Goal: Task Accomplishment & Management: Manage account settings

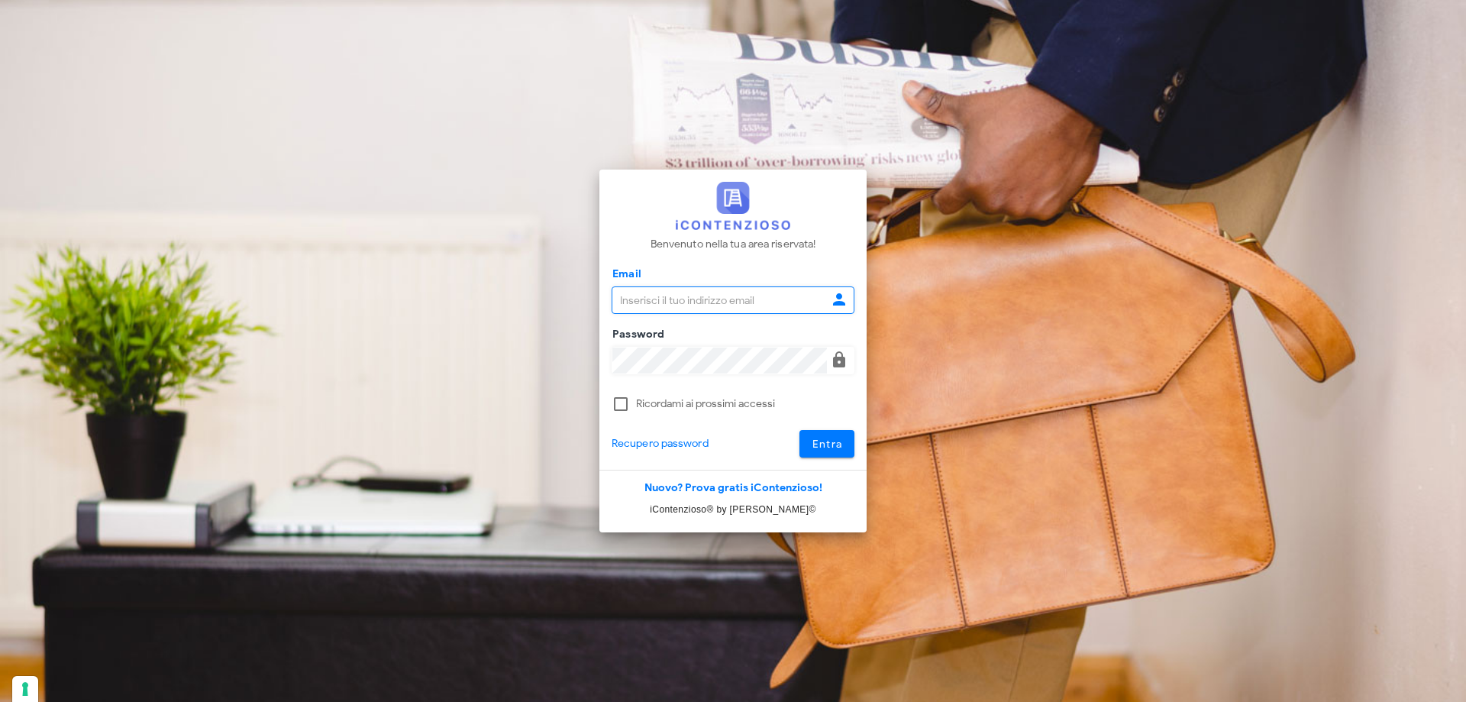
click at [689, 294] on input "Email" at bounding box center [719, 300] width 215 height 26
type input "giulia.mandolesi@mandolesi.it"
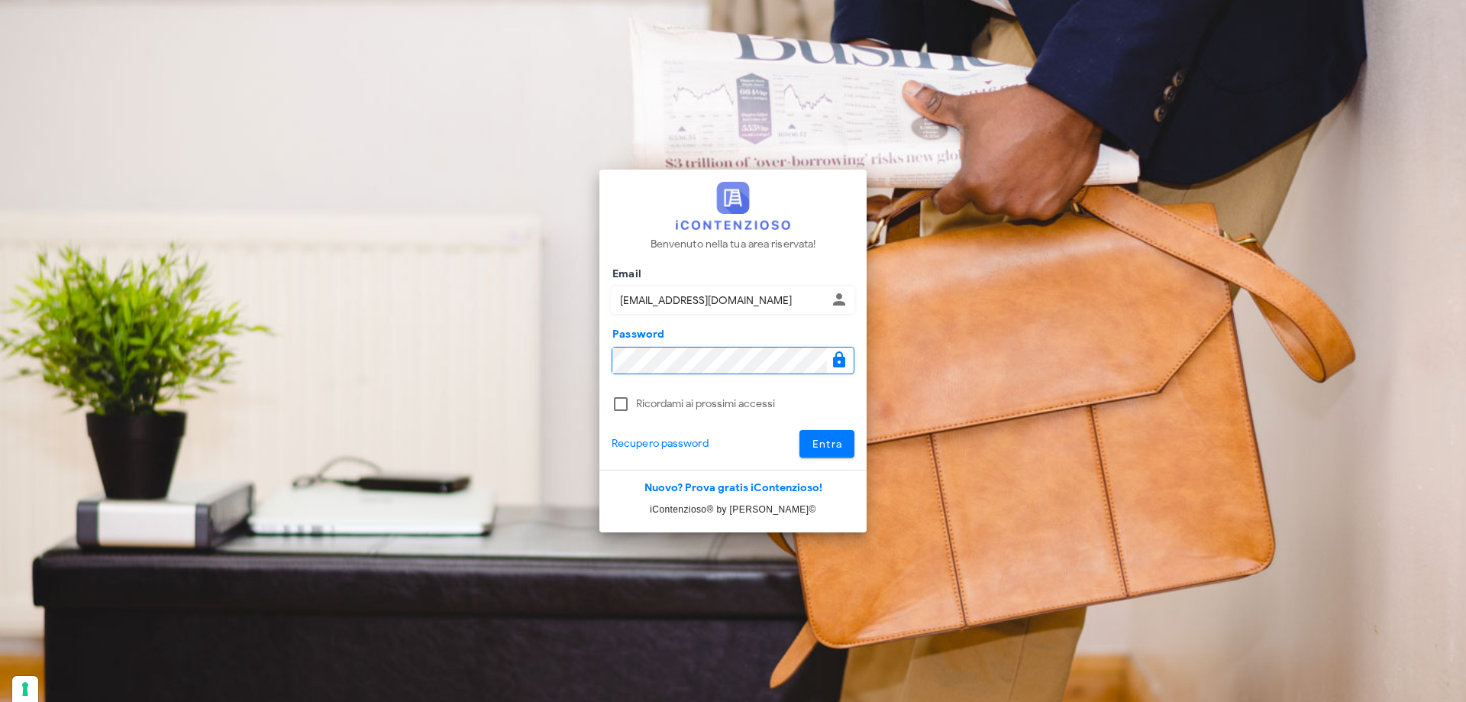
click at [799, 430] on button "Entra" at bounding box center [827, 443] width 56 height 27
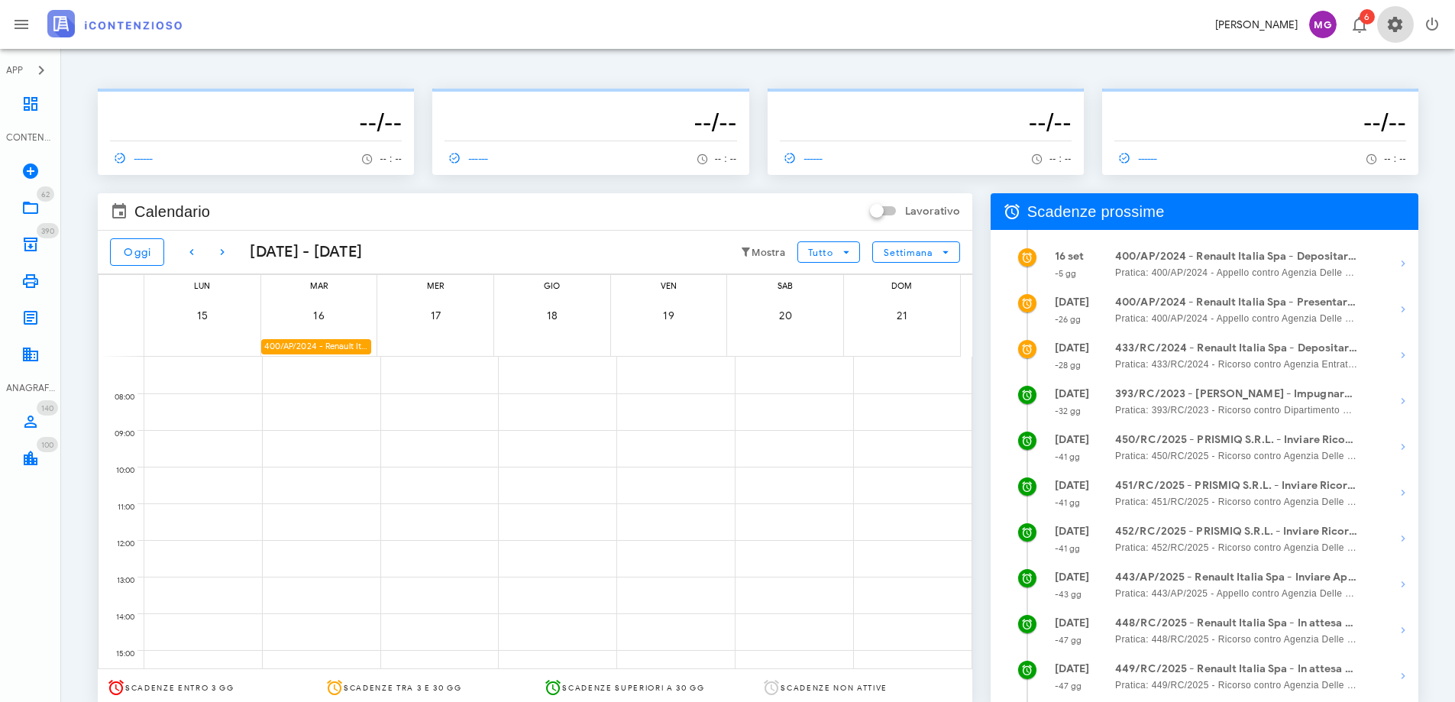
click at [1397, 11] on button "button" at bounding box center [1395, 24] width 37 height 37
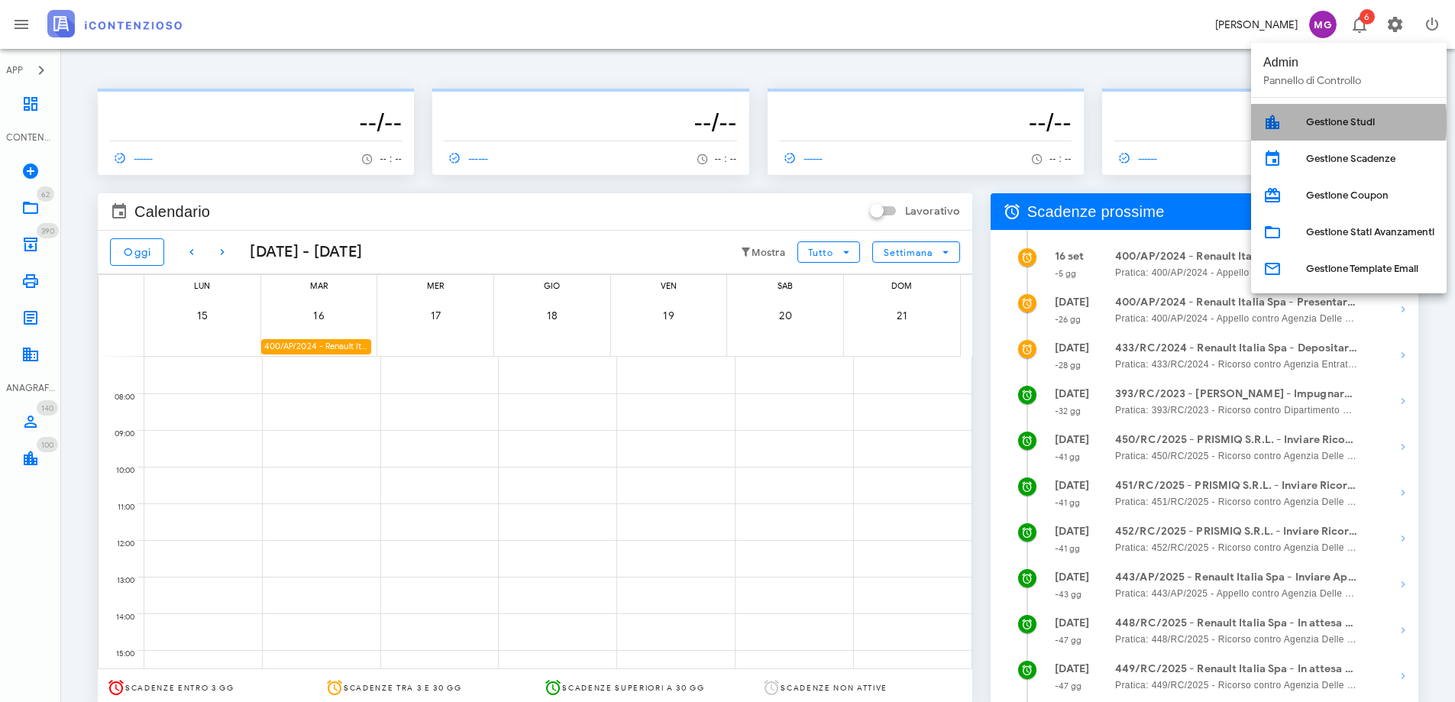
click at [1361, 129] on div "Gestione Studi" at bounding box center [1370, 122] width 128 height 24
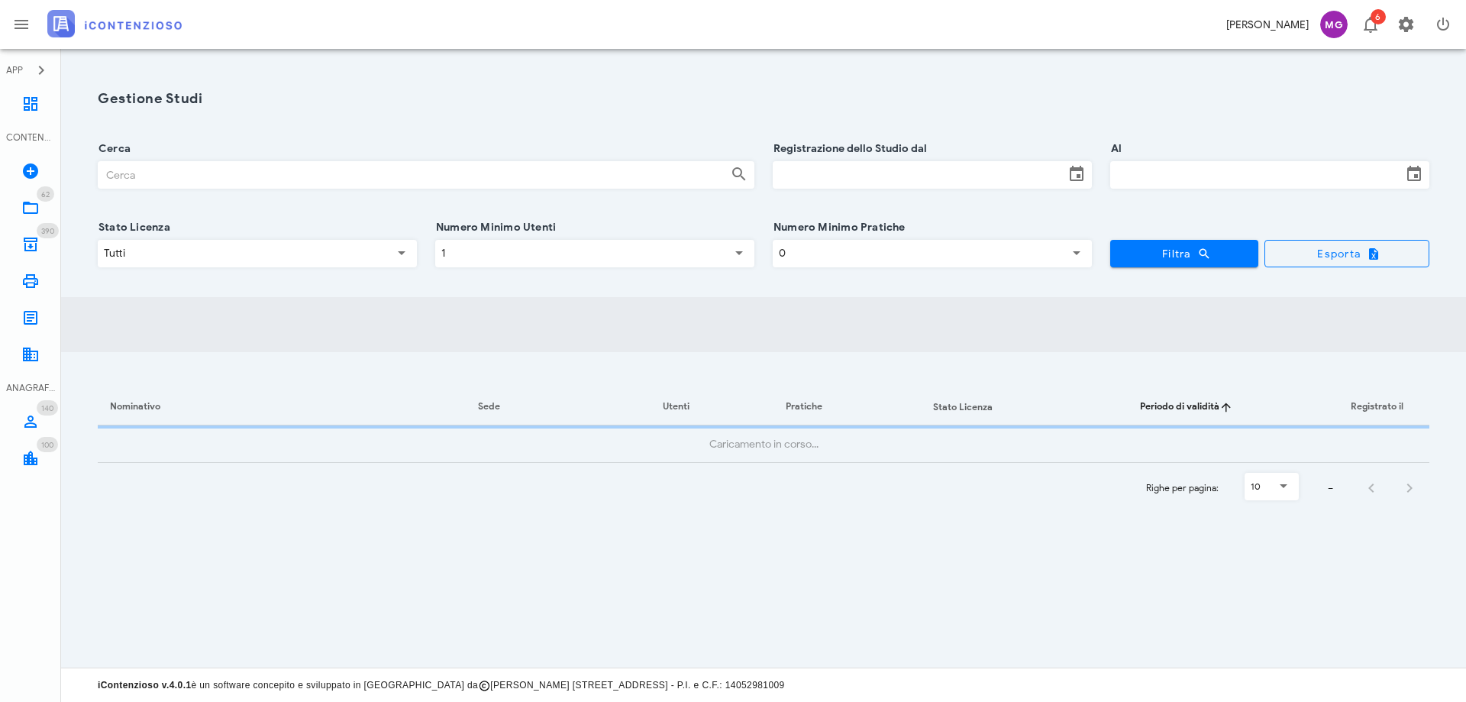
click at [338, 184] on input "Cerca" at bounding box center [412, 175] width 628 height 26
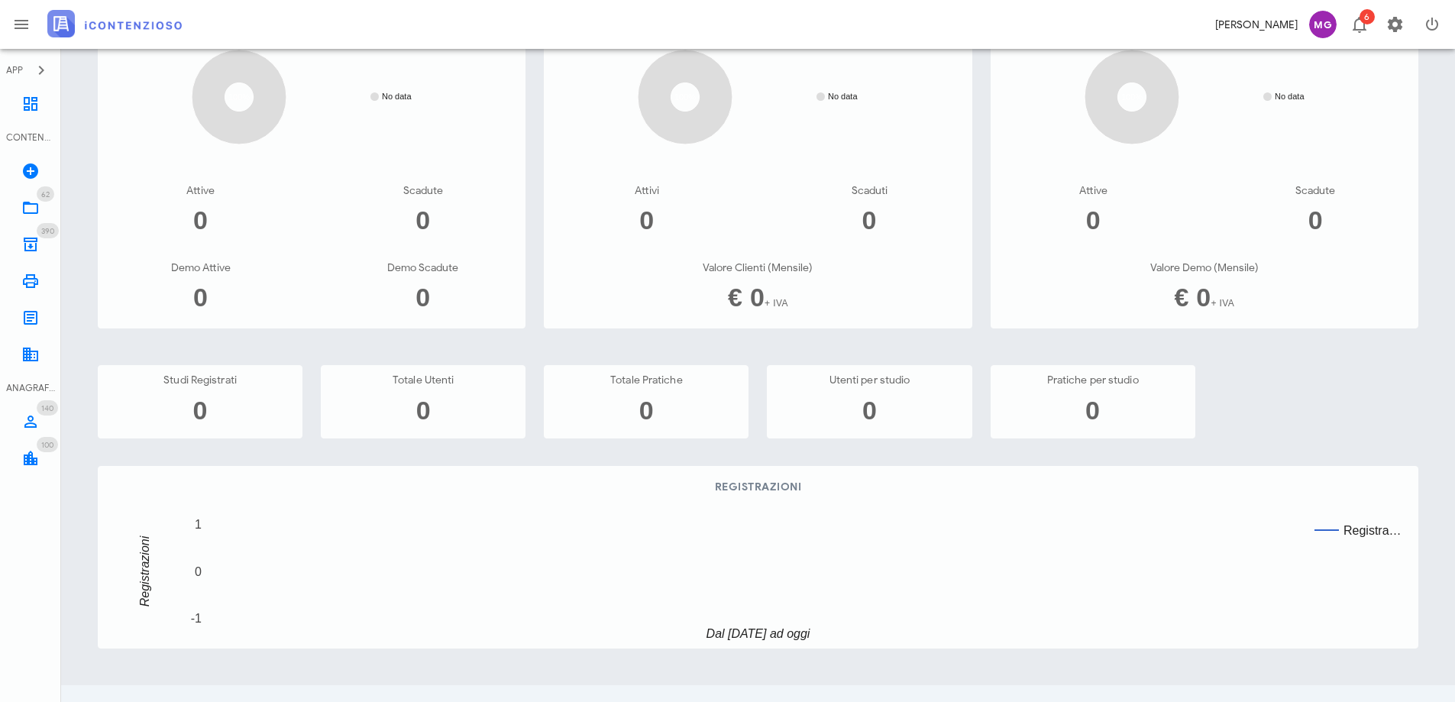
scroll to position [76, 0]
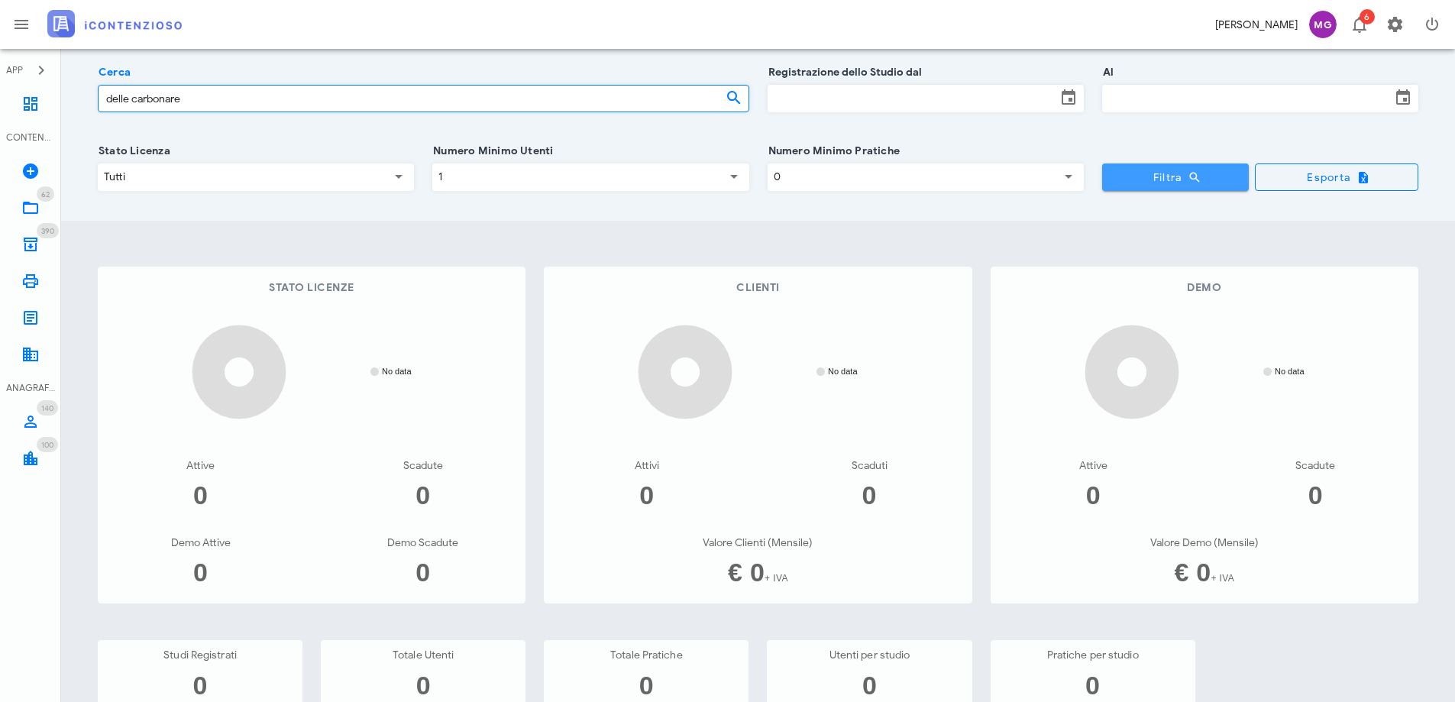
click at [1128, 186] on button "Filtra" at bounding box center [1175, 176] width 147 height 27
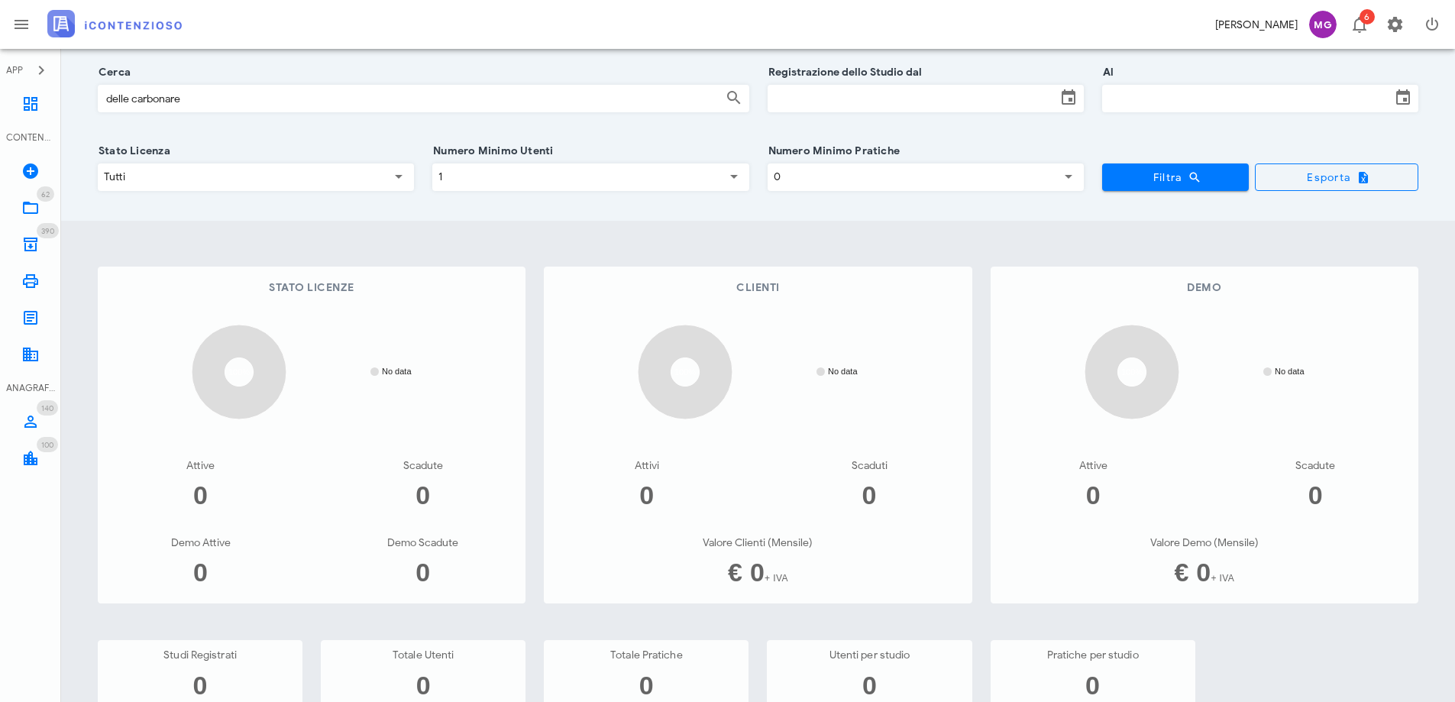
scroll to position [0, 0]
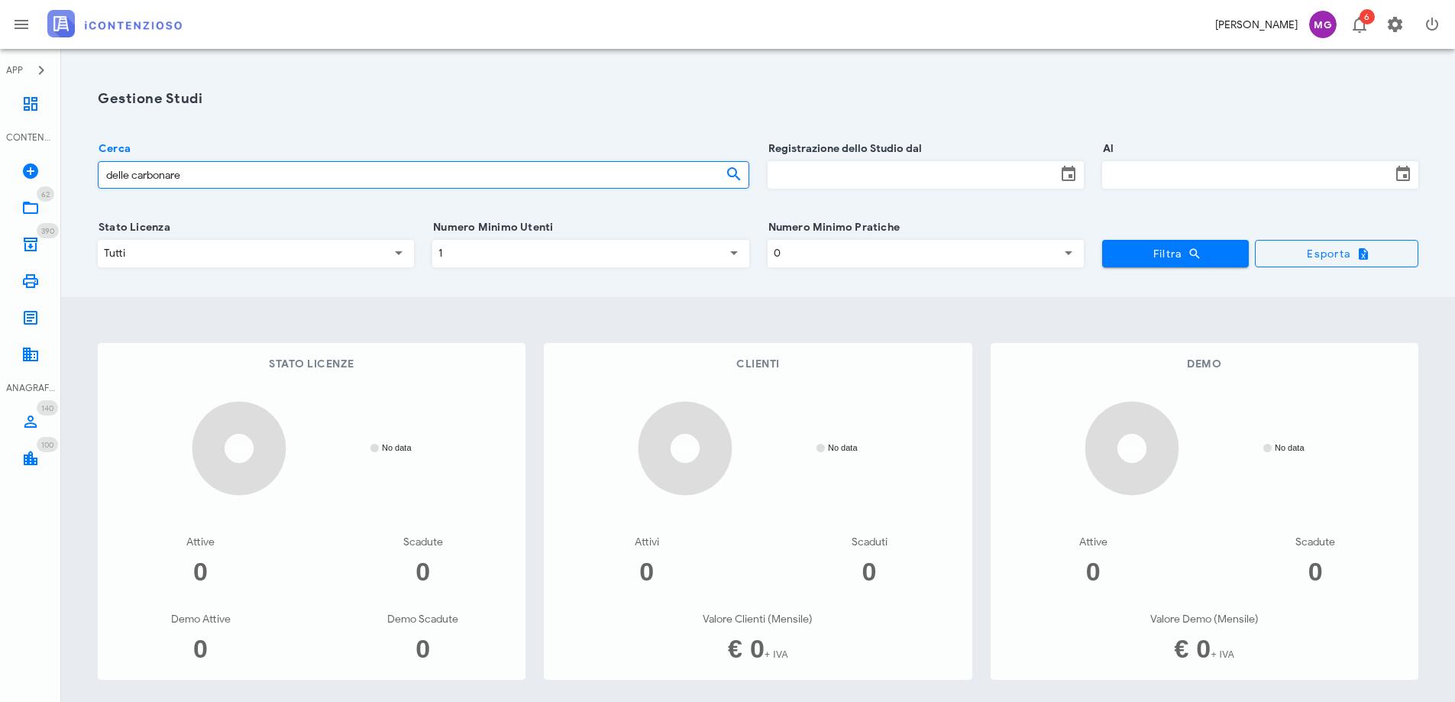
click at [115, 176] on input "delle carbonare" at bounding box center [409, 175] width 623 height 26
type input "carbonare"
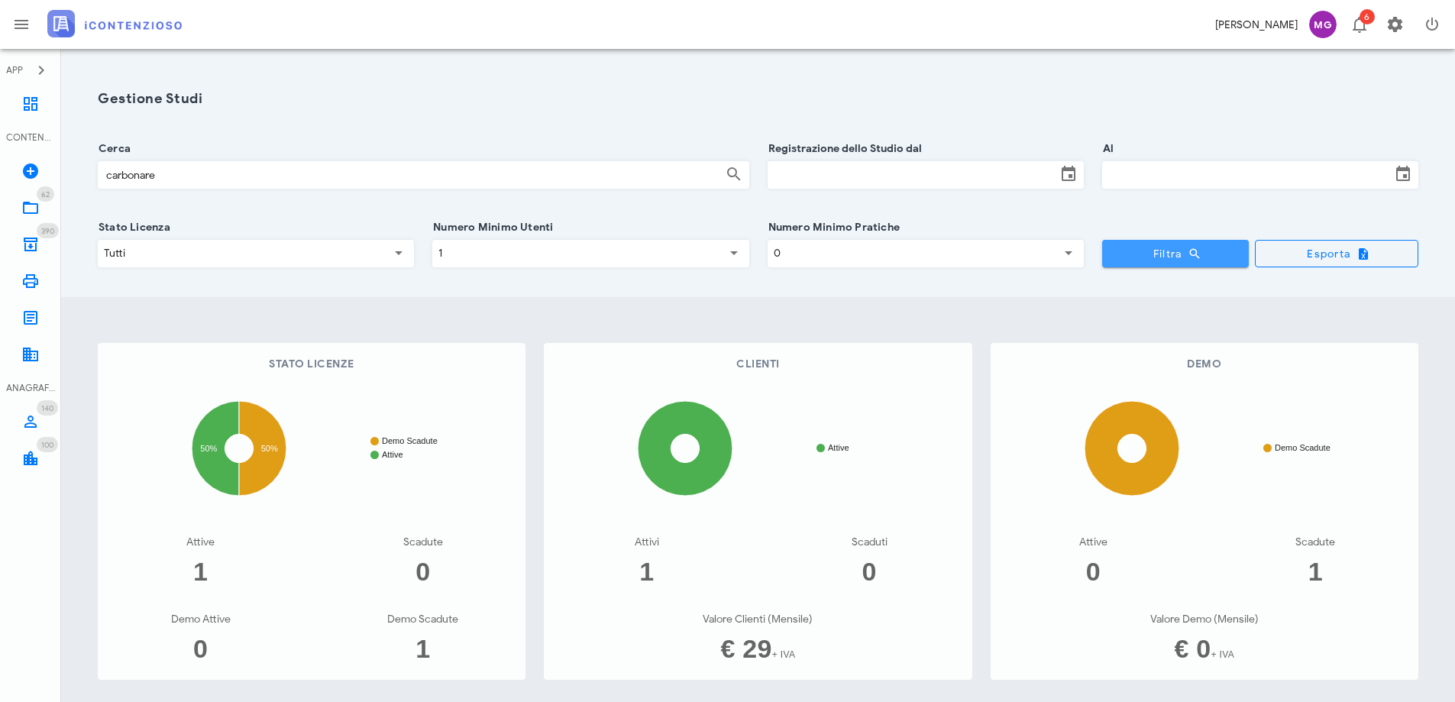
click at [1162, 247] on span "Filtra" at bounding box center [1175, 254] width 123 height 14
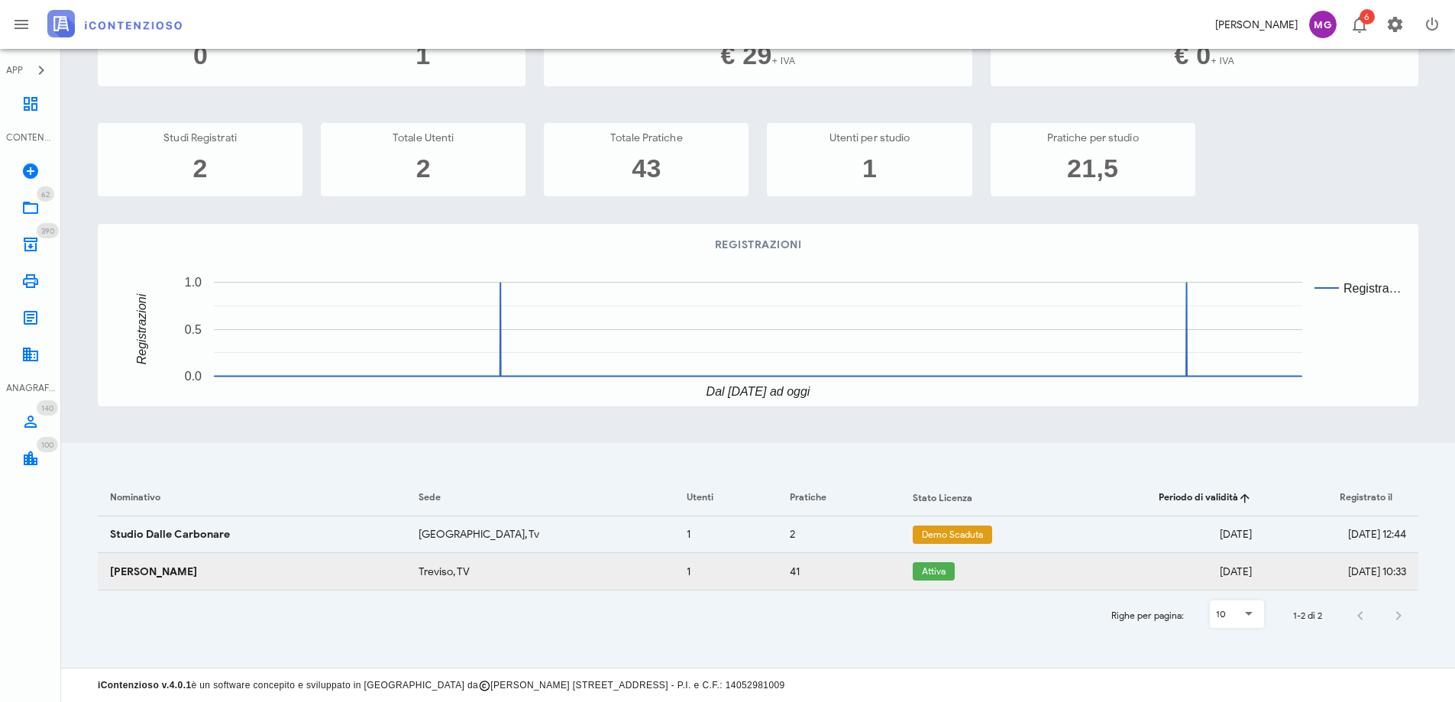
click at [930, 582] on td "Attiva" at bounding box center [1004, 571] width 209 height 37
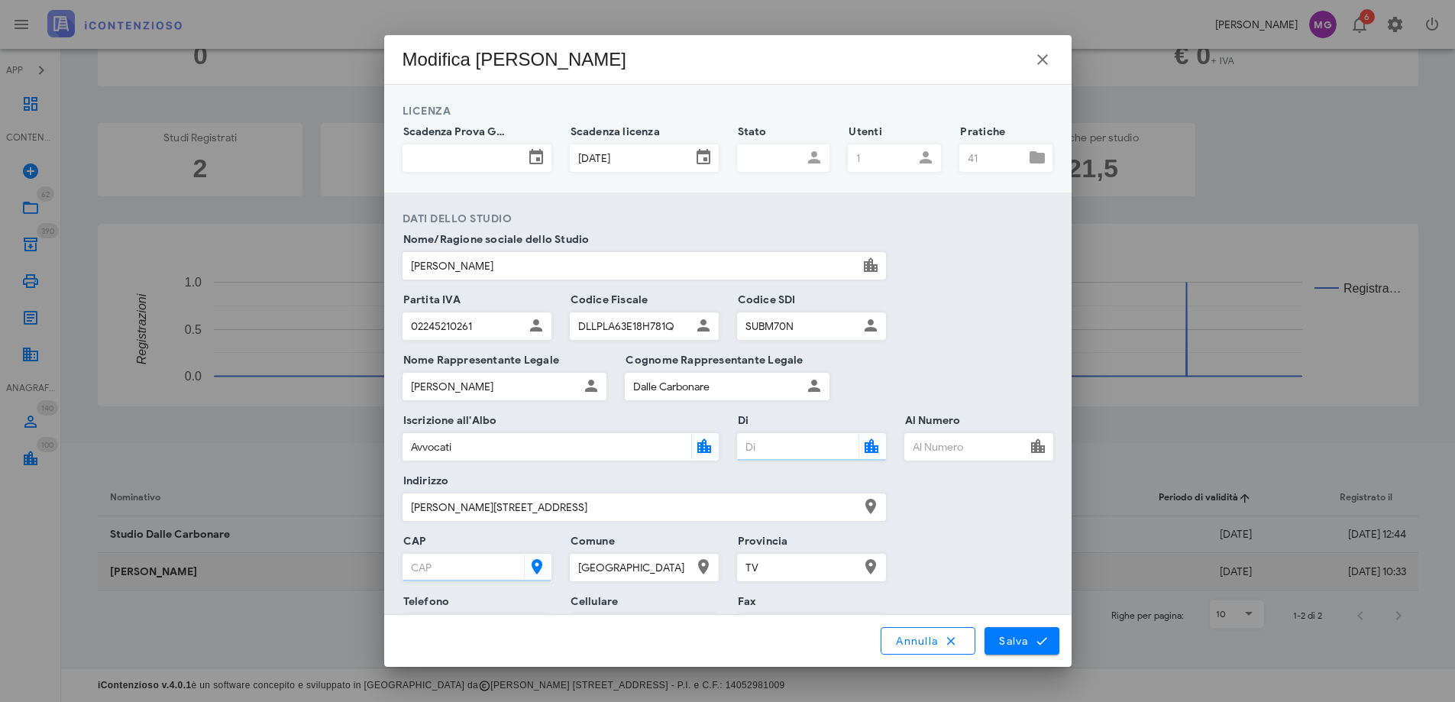
type input "Treviso"
type input "31100"
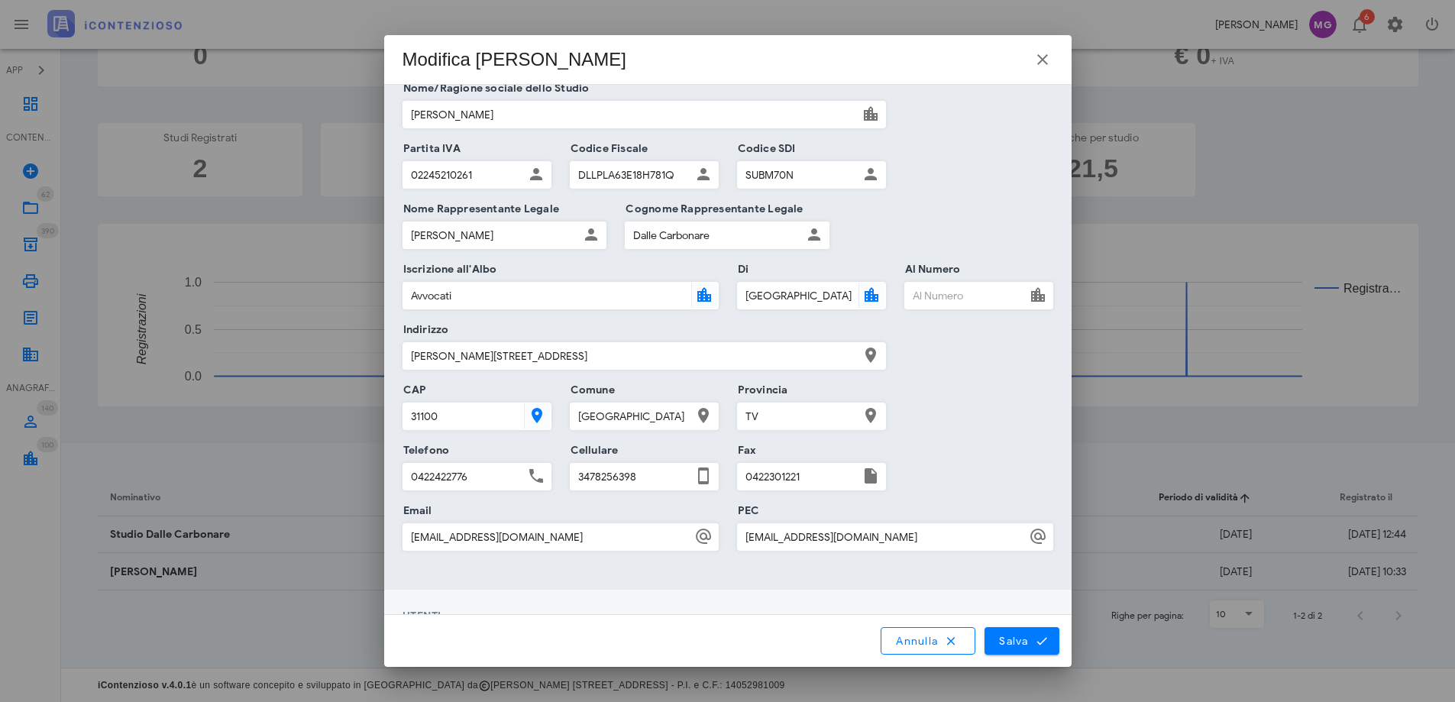
scroll to position [0, 0]
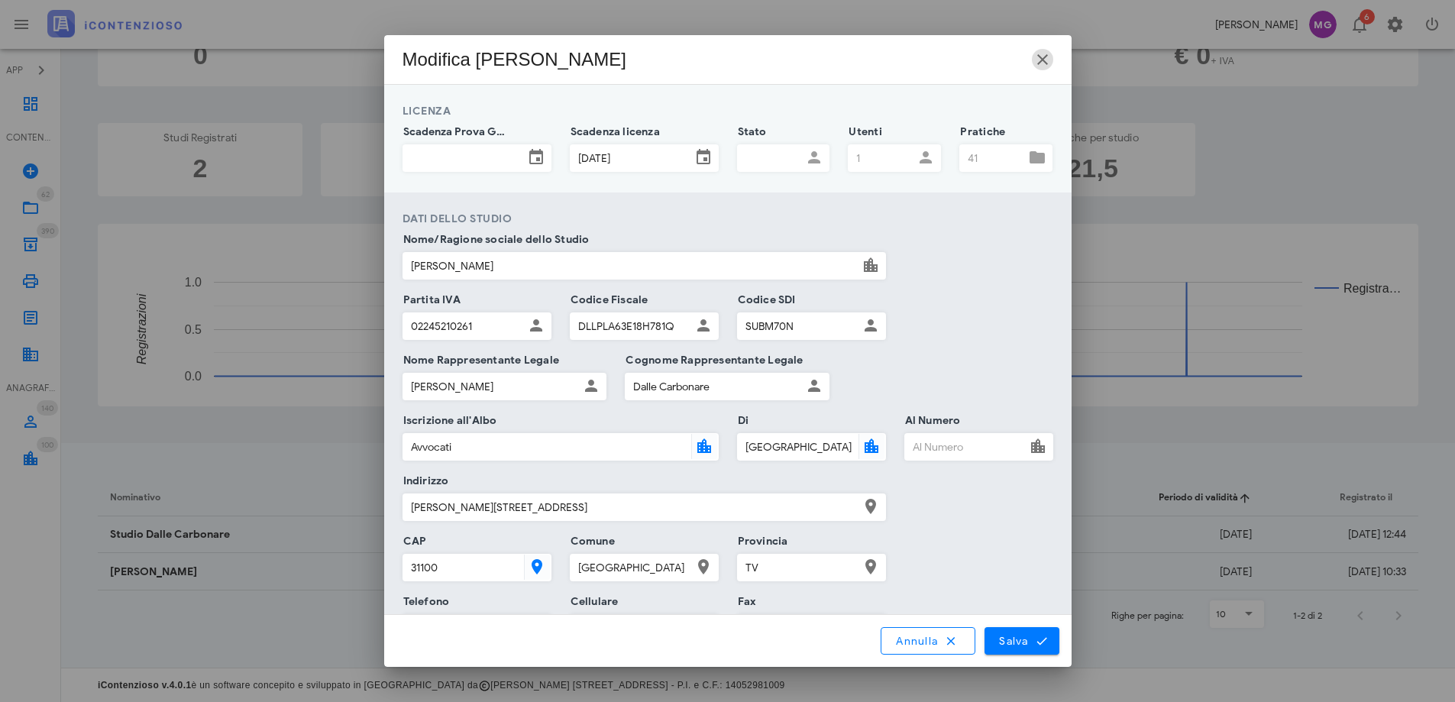
click at [1050, 51] on icon "button" at bounding box center [1042, 59] width 18 height 18
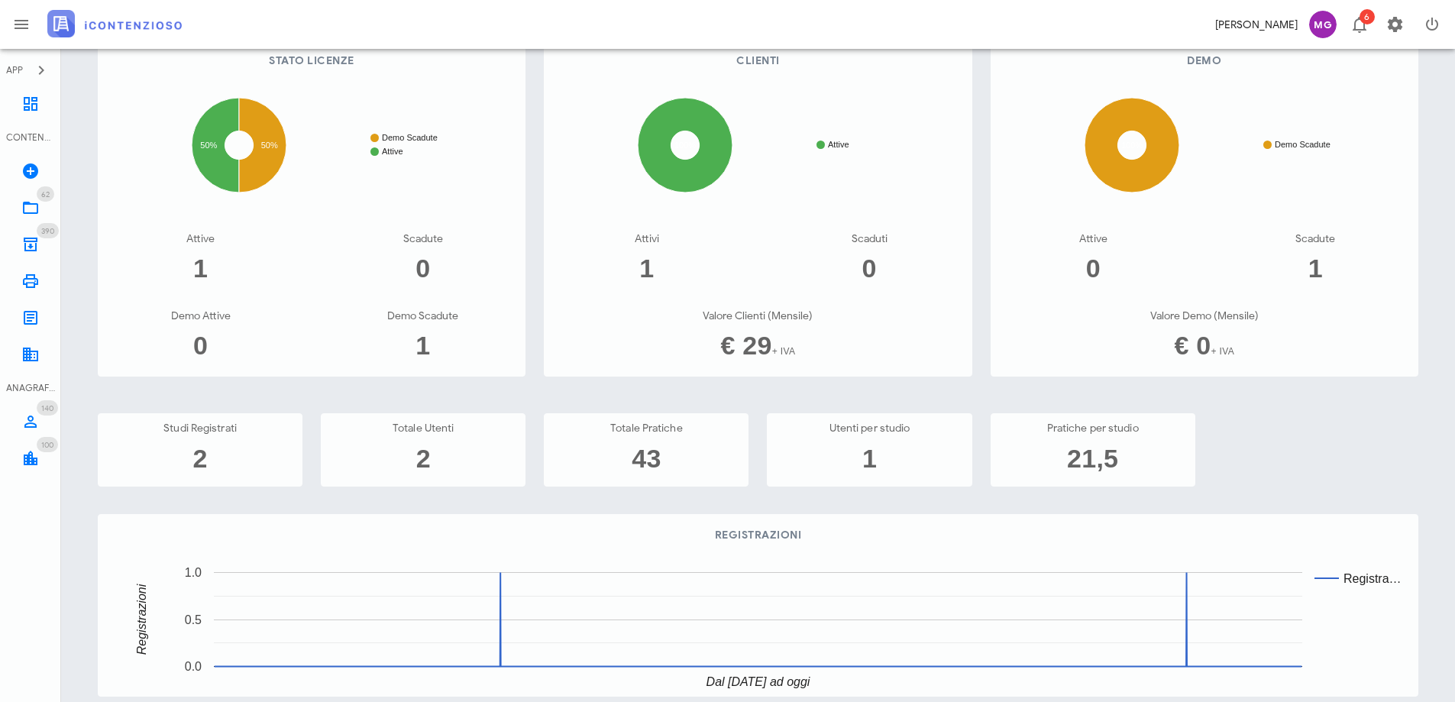
scroll to position [212, 0]
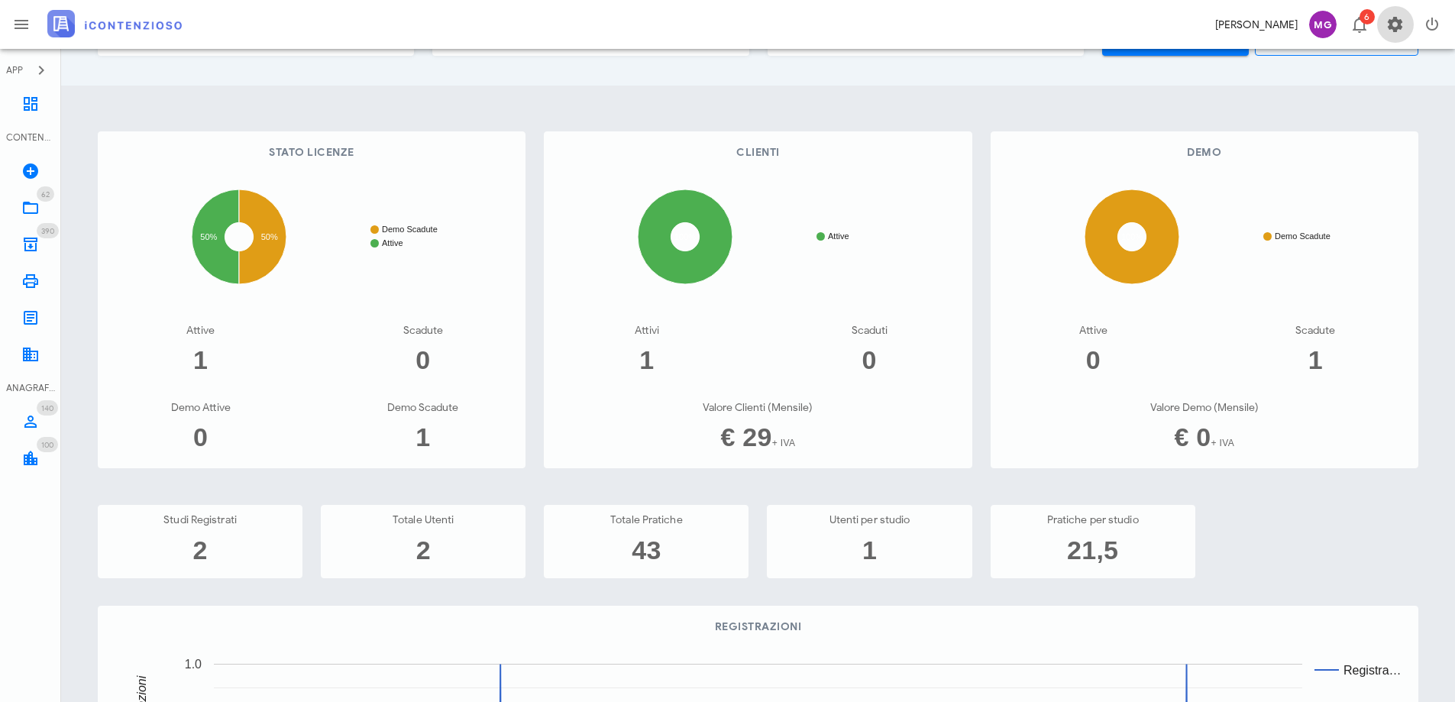
click at [1387, 23] on span "button" at bounding box center [1395, 24] width 37 height 18
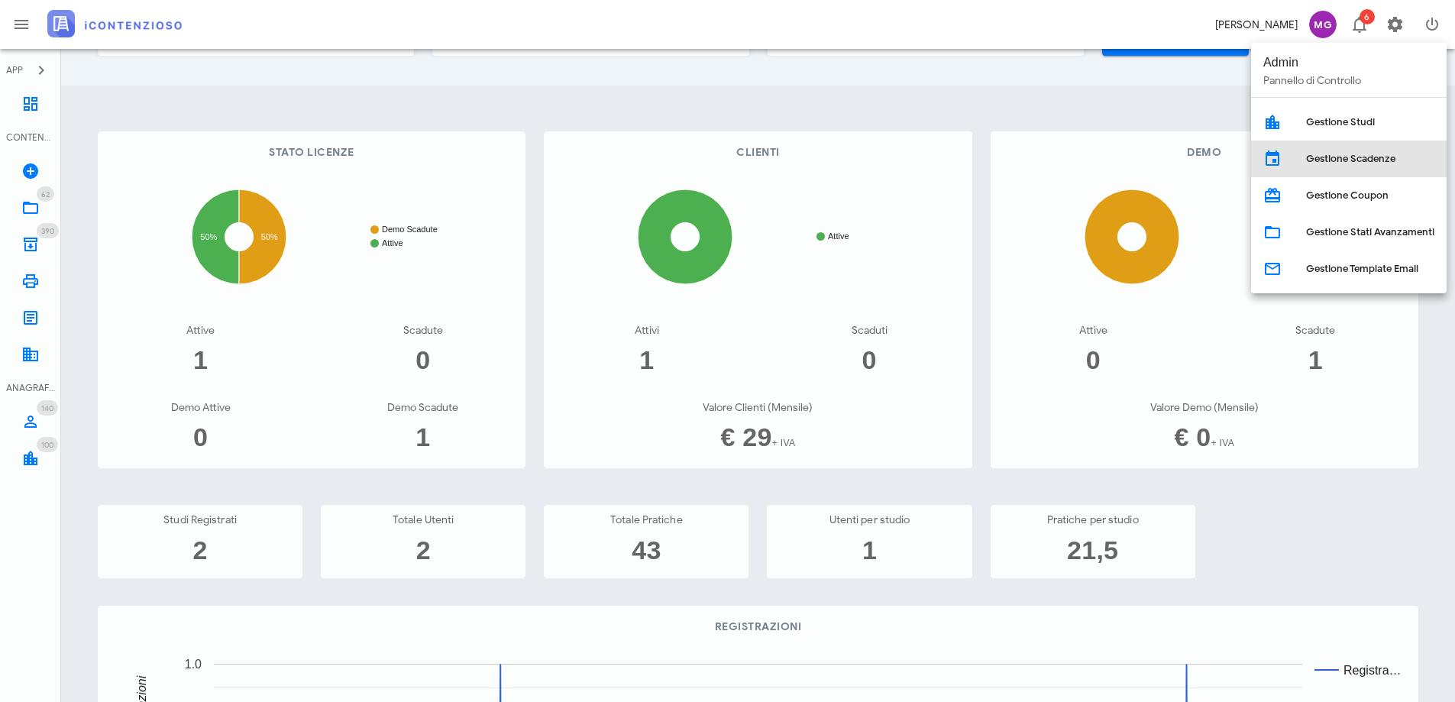
drag, startPoint x: 1345, startPoint y: 163, endPoint x: 1277, endPoint y: 203, distance: 78.0
click at [1344, 163] on div "Gestione Scadenze" at bounding box center [1370, 159] width 128 height 12
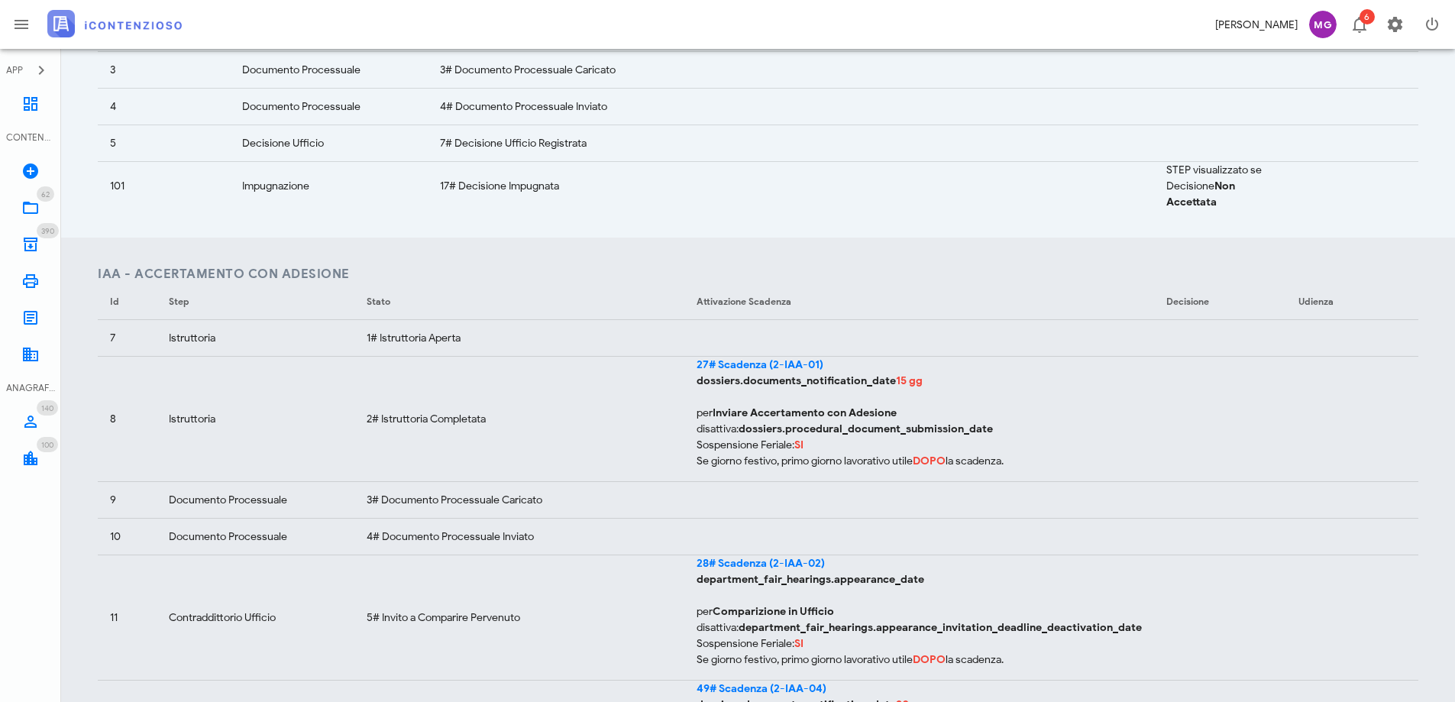
scroll to position [458, 0]
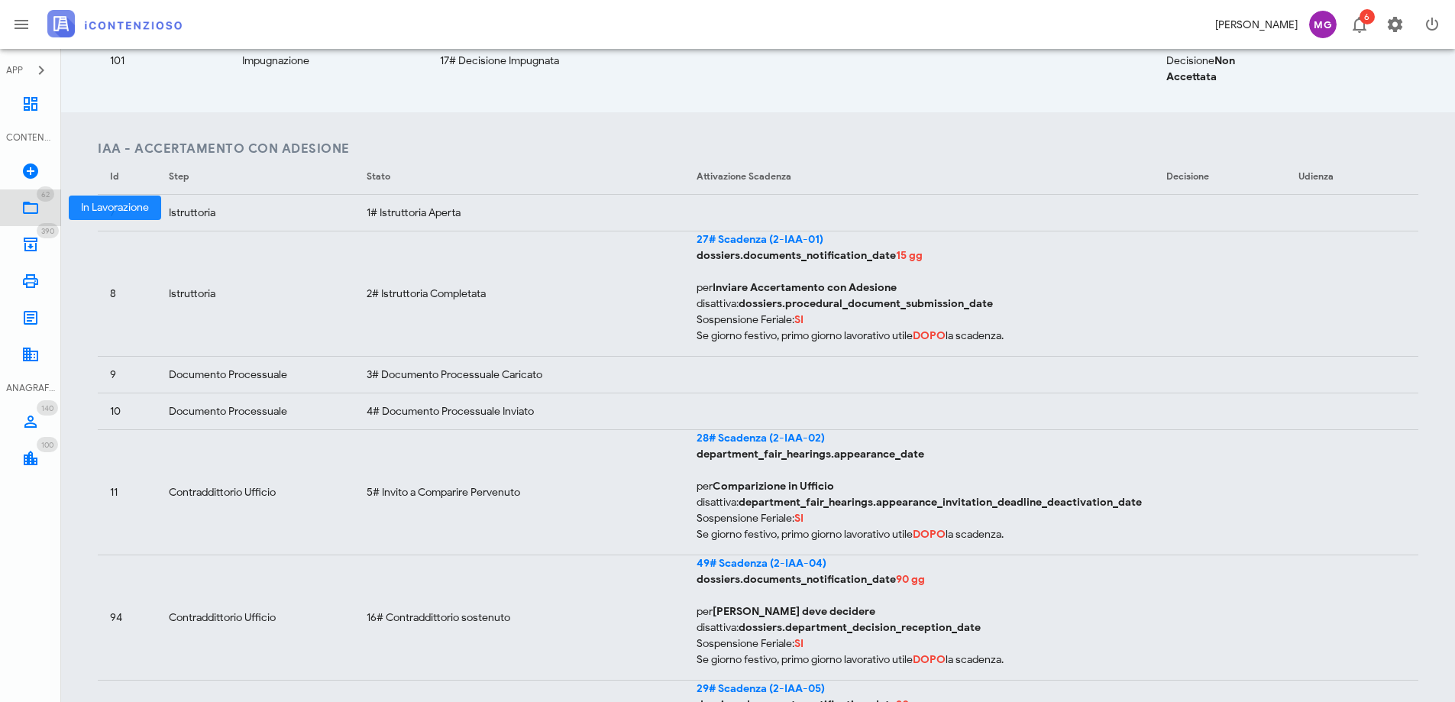
click at [26, 208] on icon at bounding box center [30, 208] width 18 height 18
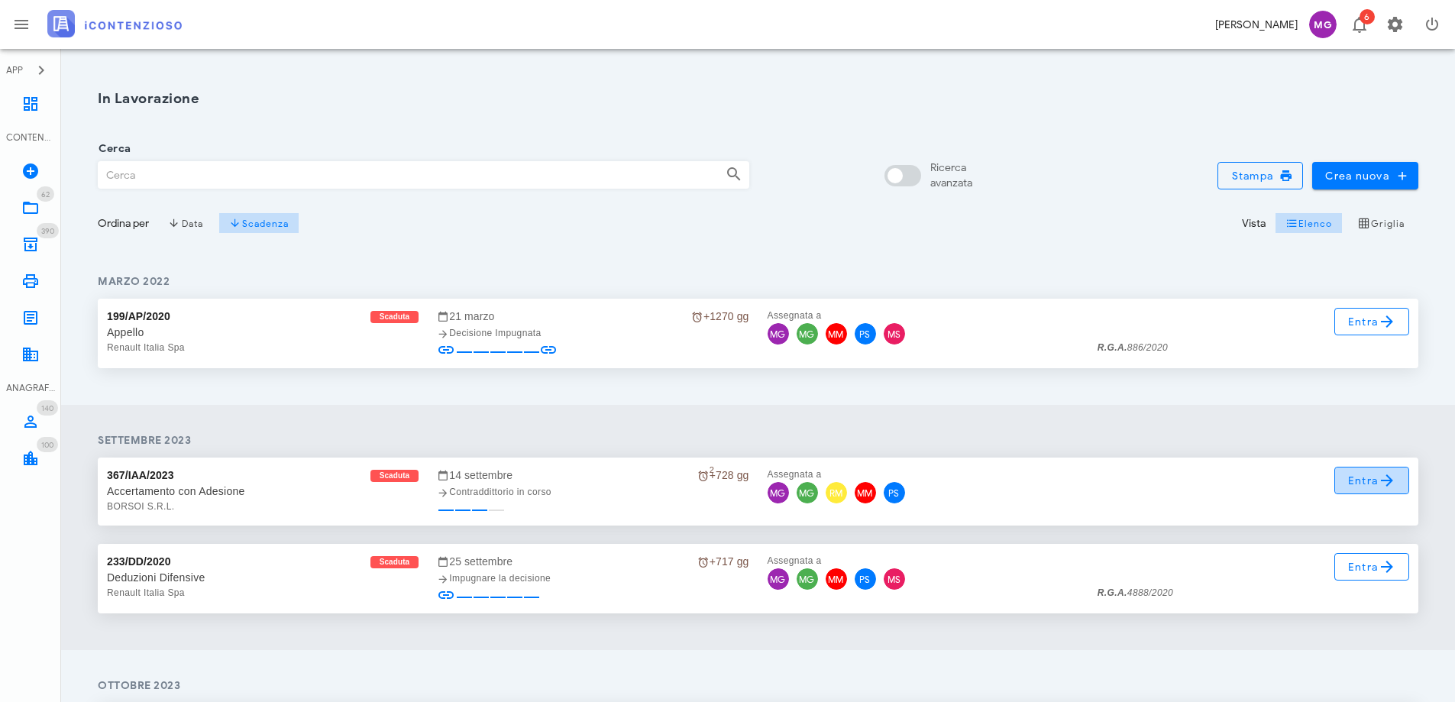
click at [1393, 488] on icon at bounding box center [1386, 480] width 18 height 18
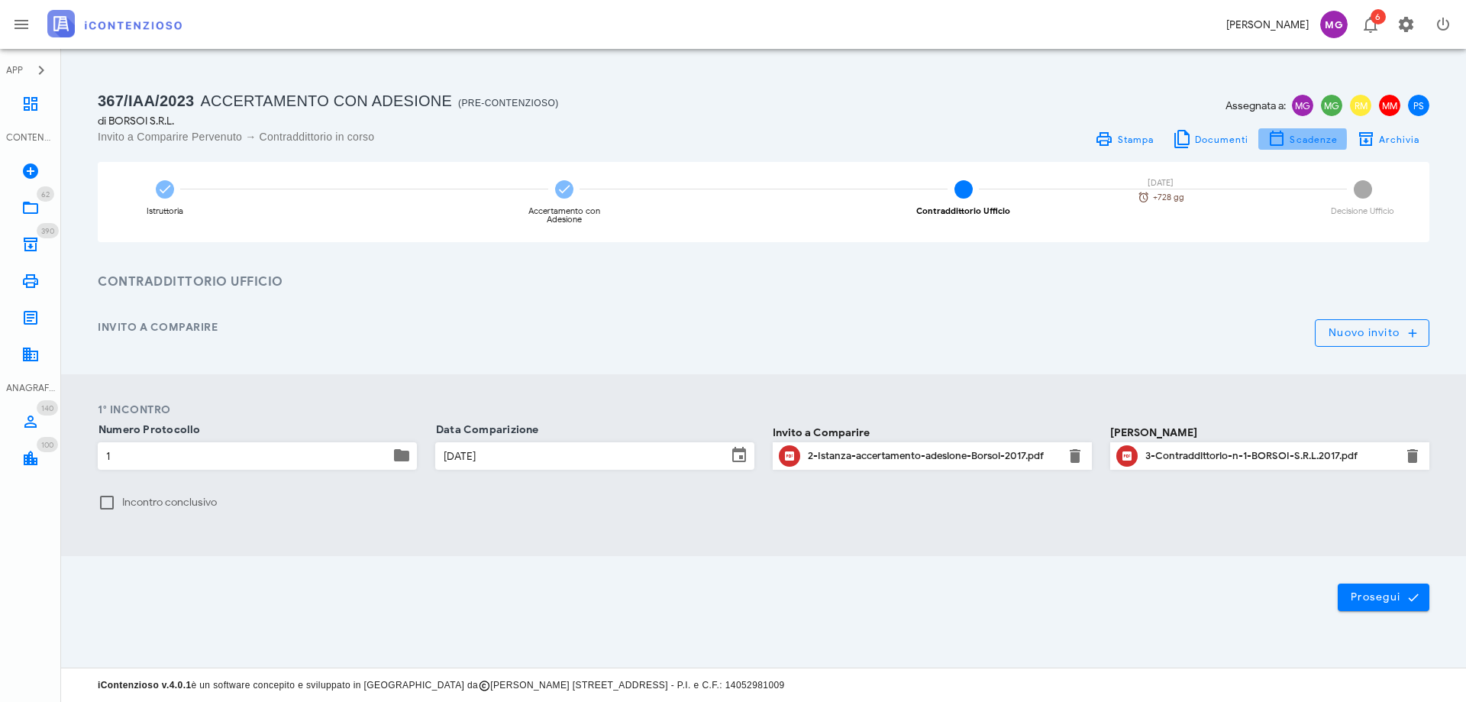
click at [1300, 145] on span "Scadenze" at bounding box center [1303, 139] width 70 height 18
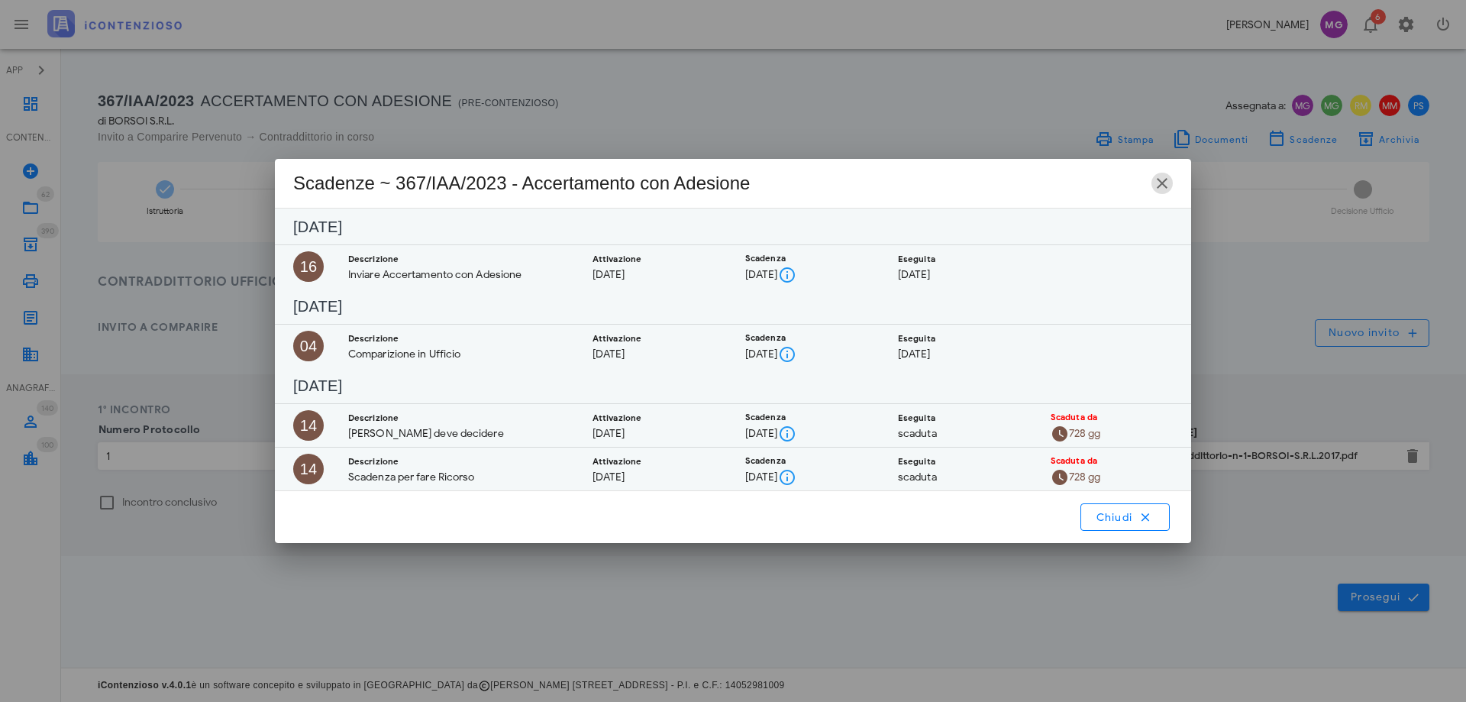
click at [1158, 188] on icon "button" at bounding box center [1162, 183] width 18 height 18
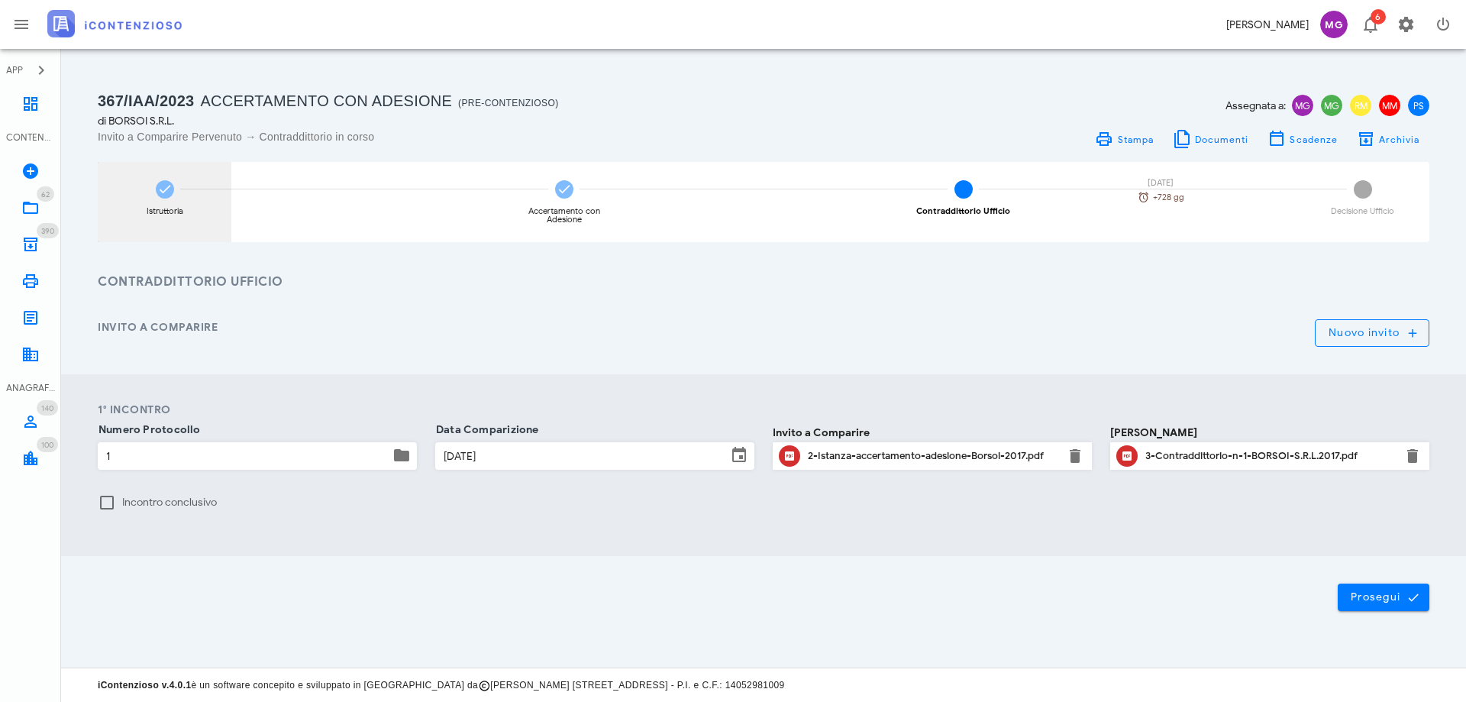
click at [186, 215] on div "Istruttoria" at bounding box center [165, 202] width 134 height 80
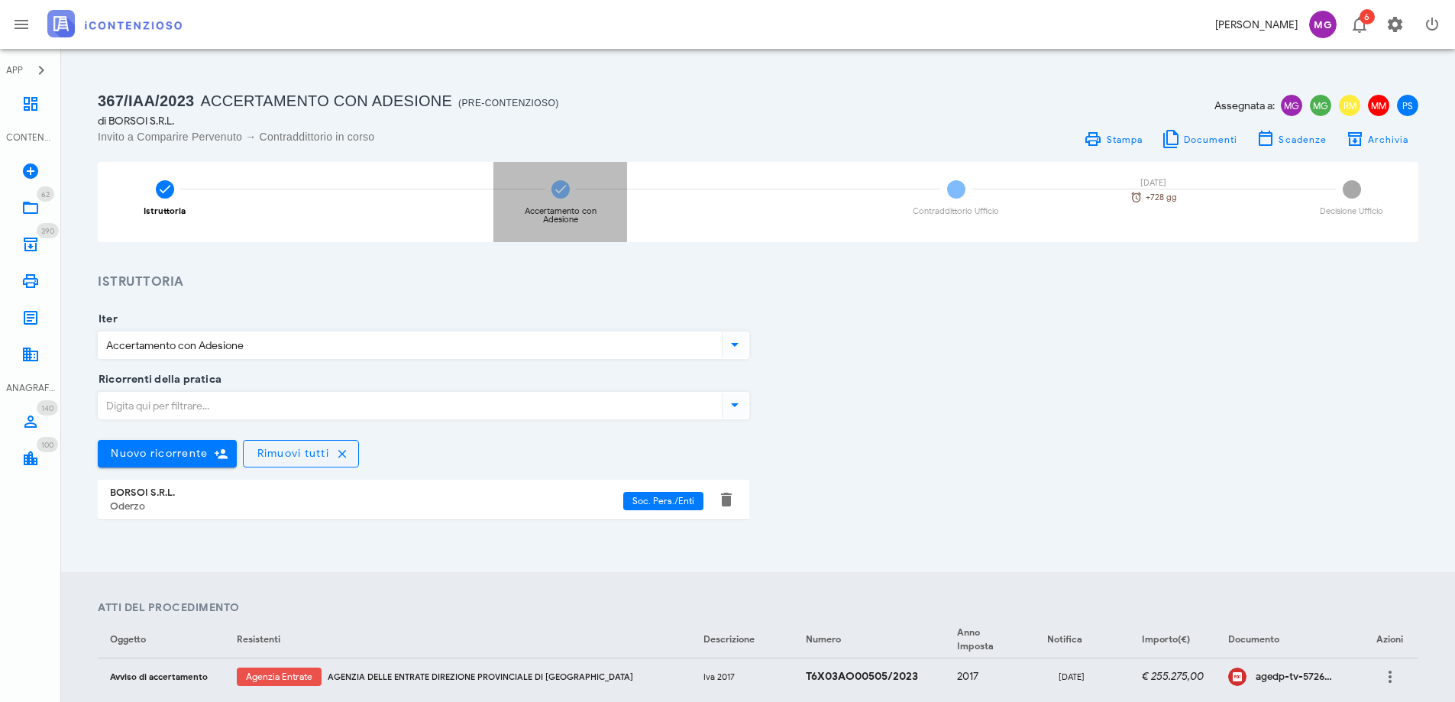
click at [565, 223] on div "Accertamento con Adesione" at bounding box center [560, 215] width 97 height 17
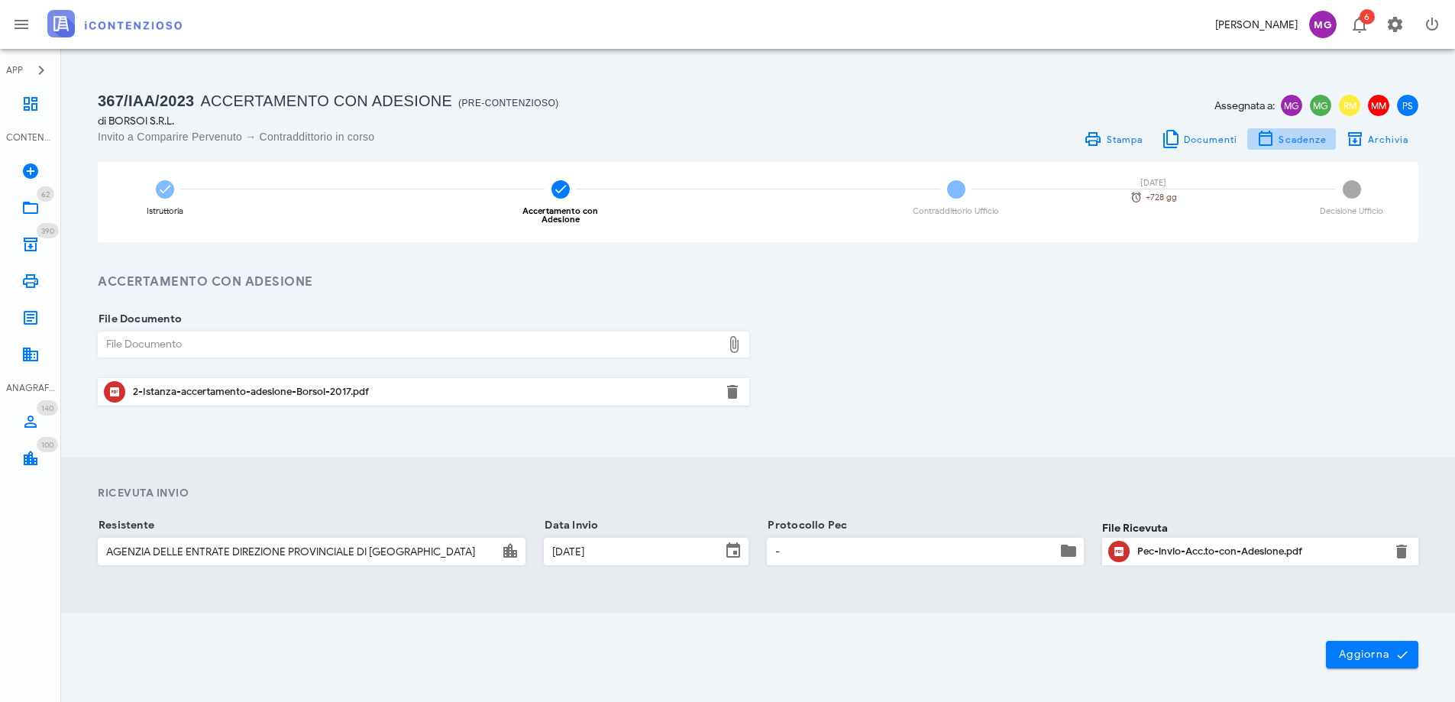
click at [1305, 147] on span "Scadenze" at bounding box center [1291, 139] width 70 height 18
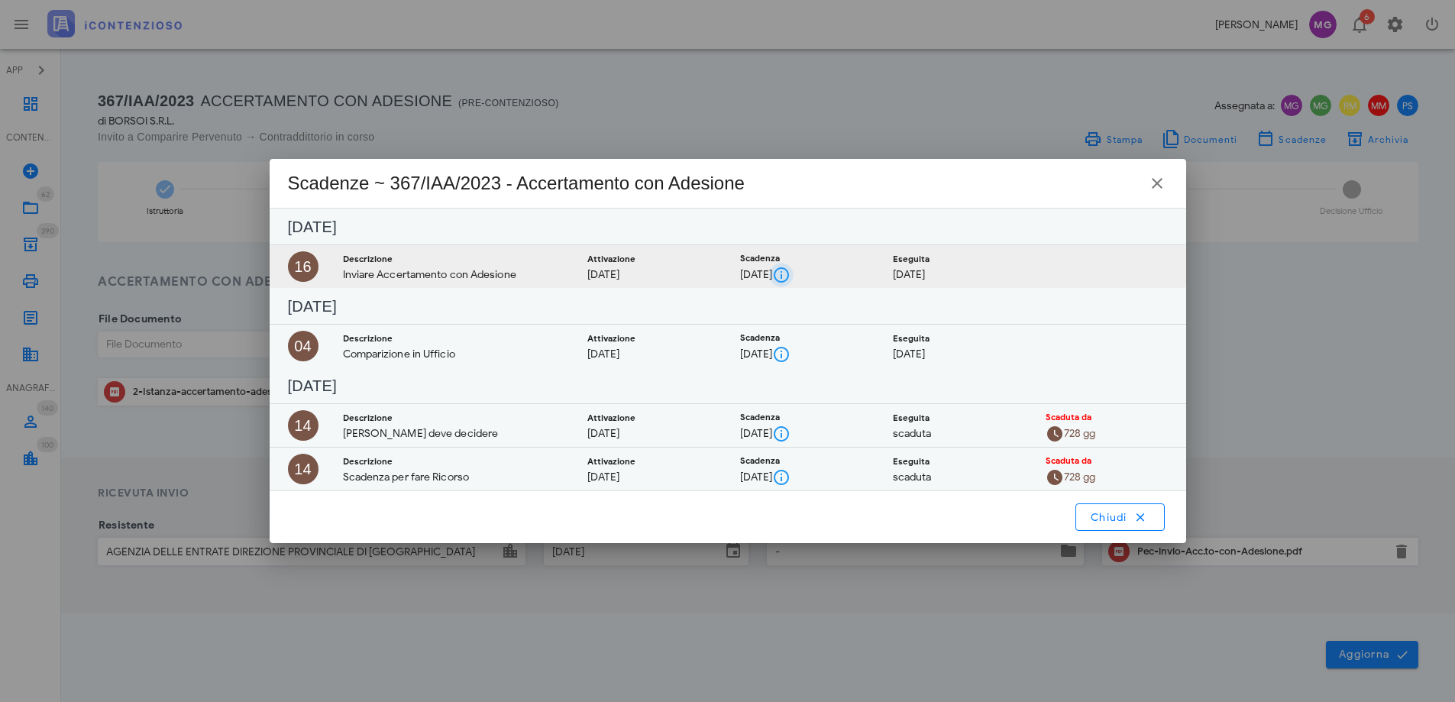
click at [790, 270] on button "button" at bounding box center [781, 275] width 18 height 18
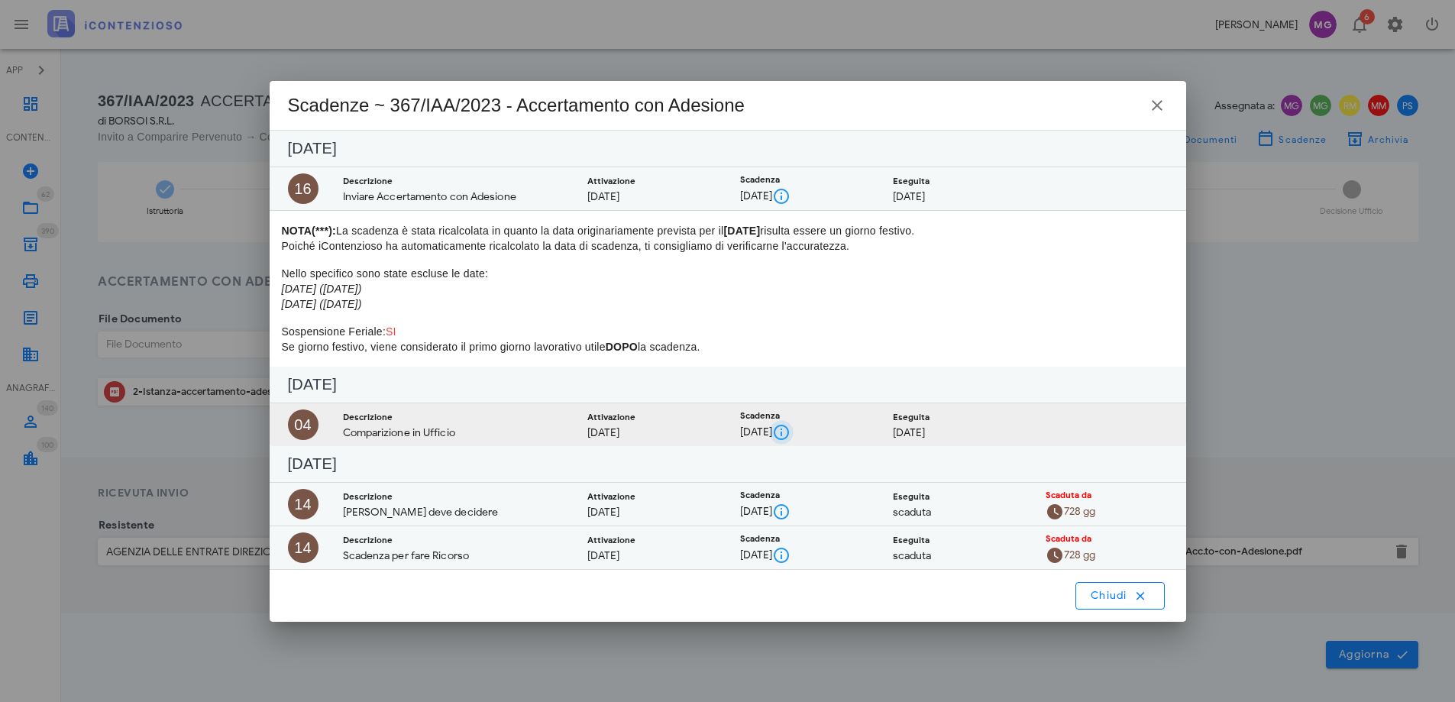
click at [790, 430] on button "button" at bounding box center [781, 432] width 18 height 18
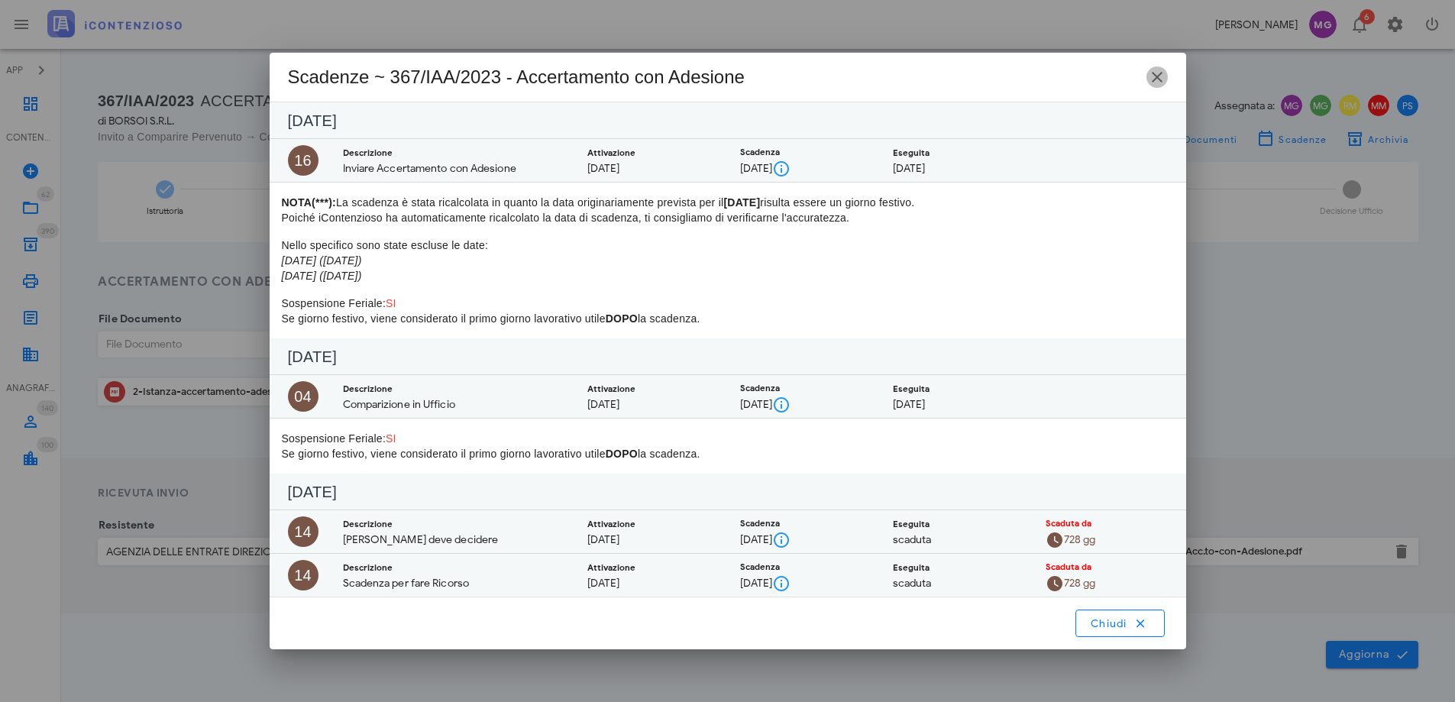
click at [1156, 82] on icon "button" at bounding box center [1157, 77] width 18 height 18
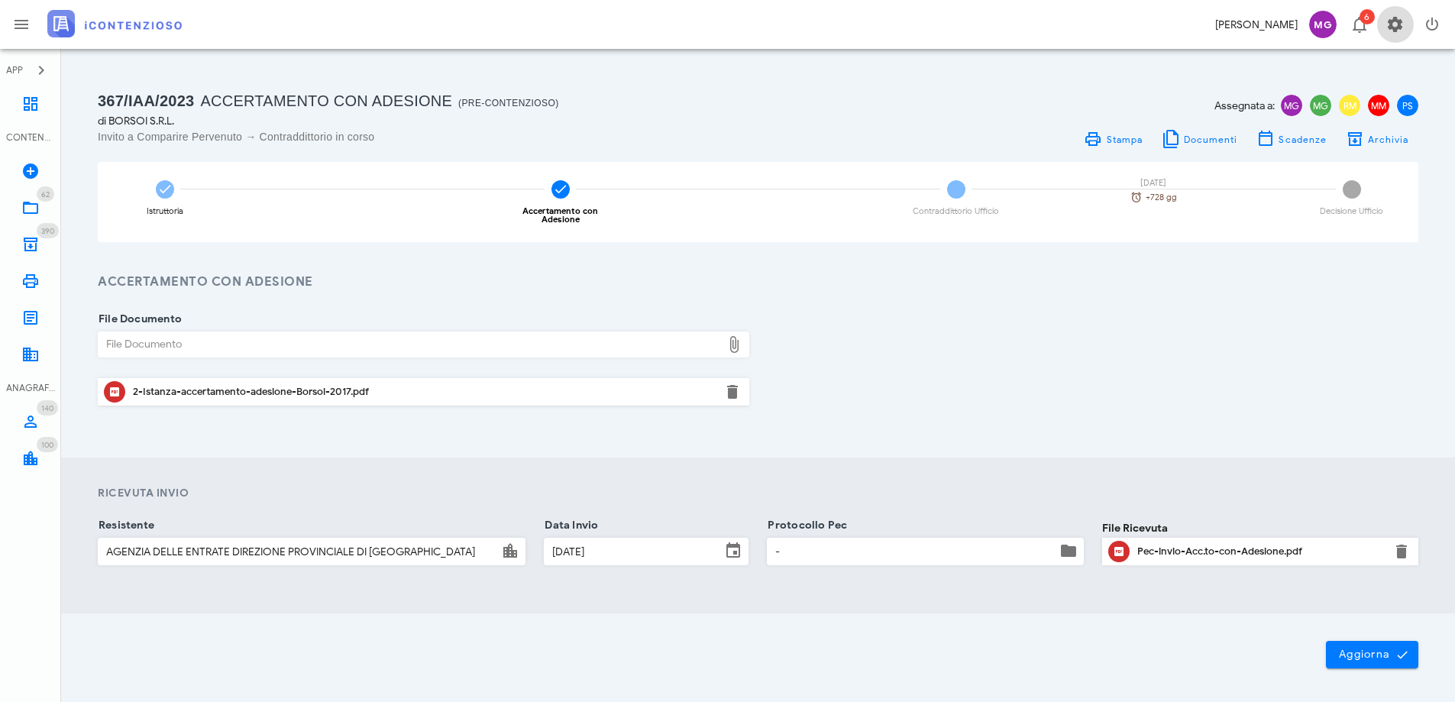
click at [1399, 20] on icon "button" at bounding box center [1395, 24] width 18 height 18
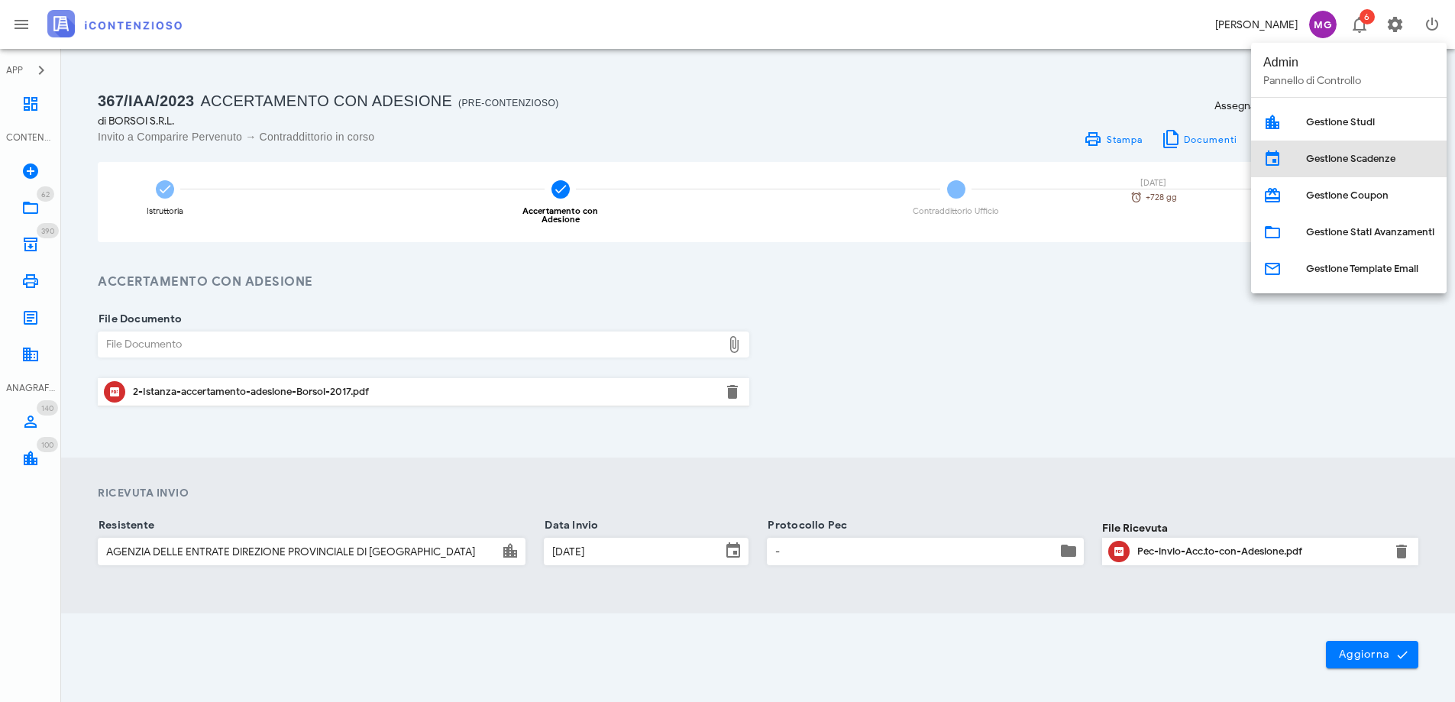
click at [1342, 156] on div "Gestione Scadenze" at bounding box center [1370, 159] width 128 height 12
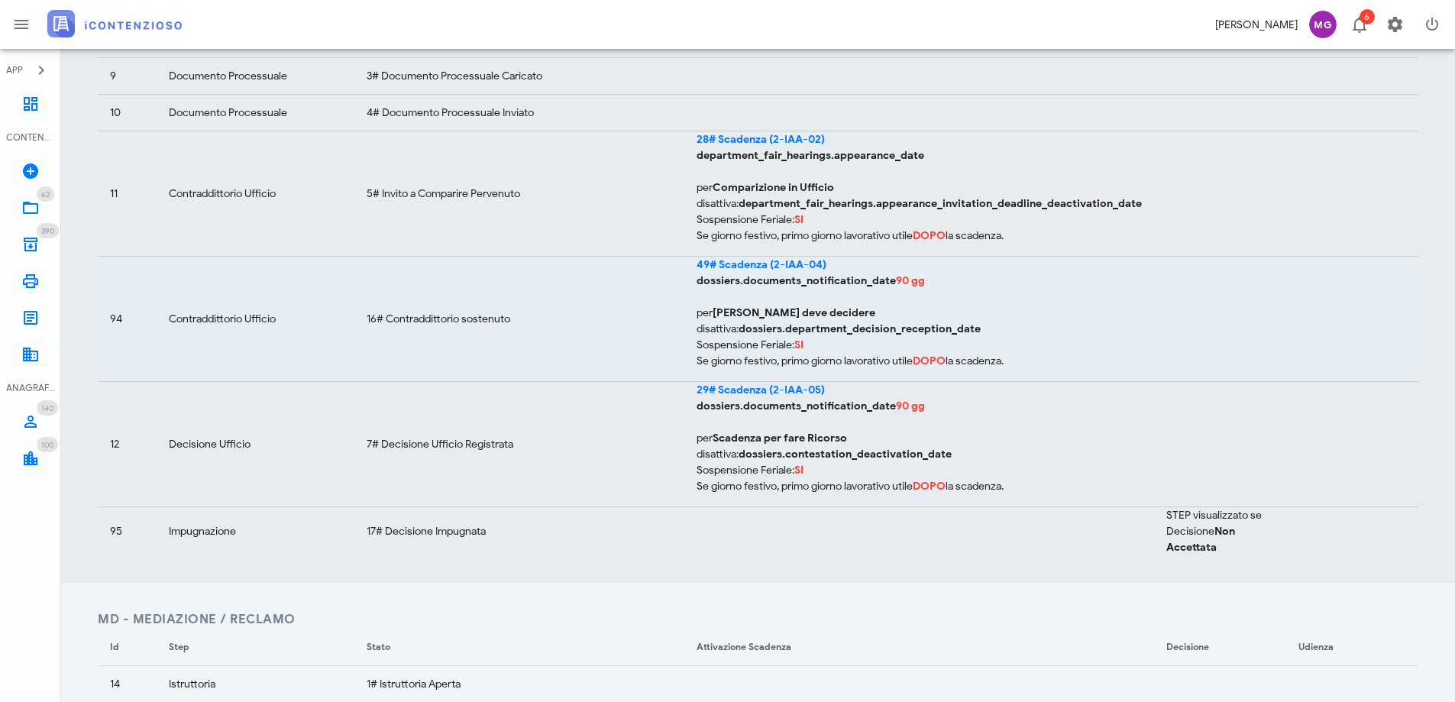
scroll to position [458, 0]
